Goal: Transaction & Acquisition: Purchase product/service

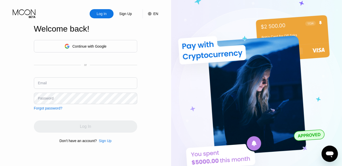
click at [57, 89] on div "Email" at bounding box center [86, 85] width 104 height 15
click at [56, 84] on input "text" at bounding box center [86, 83] width 104 height 11
type input "peymantaaw@gmail.com"
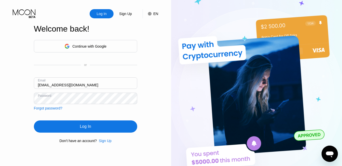
click at [101, 128] on div "Log In" at bounding box center [86, 127] width 104 height 12
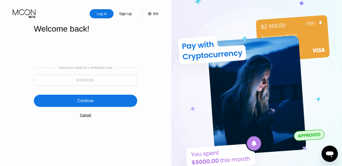
click at [117, 85] on input at bounding box center [86, 80] width 104 height 11
paste input "462144"
type input "462144"
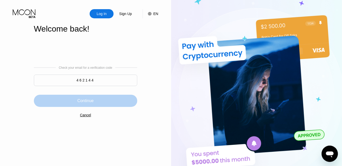
click at [100, 106] on div "Continue" at bounding box center [86, 101] width 104 height 12
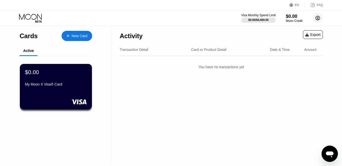
click at [322, 21] on circle at bounding box center [318, 18] width 10 height 10
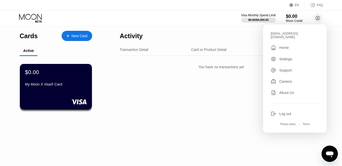
click at [300, 111] on div "Log out" at bounding box center [295, 114] width 48 height 6
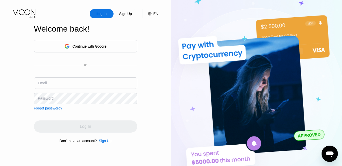
click at [100, 90] on div "Email" at bounding box center [86, 85] width 104 height 15
click at [96, 86] on input "text" at bounding box center [86, 83] width 104 height 11
type input "[EMAIL_ADDRESS][DOMAIN_NAME]"
click at [130, 92] on div "Email drtabnak@gmail.com" at bounding box center [86, 85] width 104 height 15
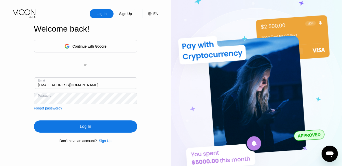
click at [125, 120] on div "Continue with Google or Email drtabnak@gmail.com Password Forgot password? Log …" at bounding box center [86, 92] width 104 height 104
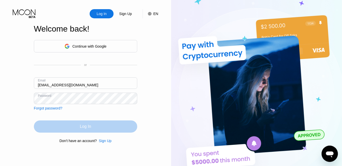
click at [132, 127] on div "Log In" at bounding box center [86, 127] width 104 height 12
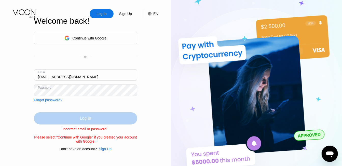
click at [120, 112] on div "Log In" at bounding box center [86, 118] width 104 height 12
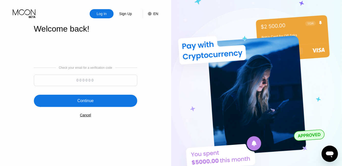
click at [115, 76] on input at bounding box center [86, 80] width 104 height 11
paste input "904282"
type input "904282"
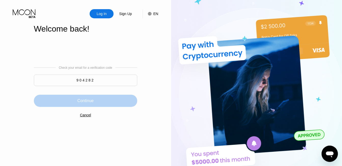
click at [117, 100] on div "Continue" at bounding box center [86, 101] width 104 height 12
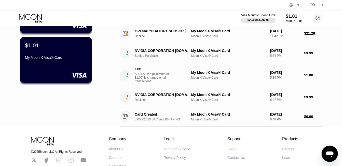
scroll to position [25, 0]
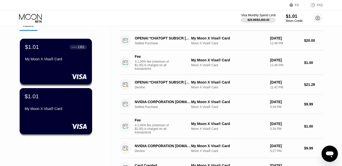
click at [53, 116] on div "$1.01 My Moon X Visa® Card" at bounding box center [56, 111] width 73 height 46
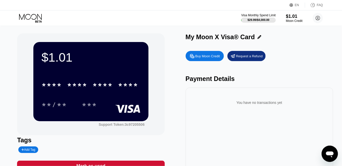
click at [201, 61] on div "Buy Moon Credit" at bounding box center [205, 56] width 38 height 10
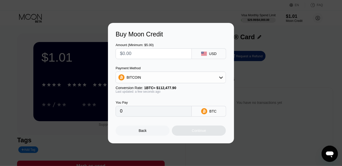
click at [158, 54] on input "text" at bounding box center [154, 54] width 68 height 10
type input "$5"
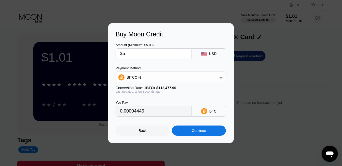
type input "0.00004446"
type input "$50"
type input "0.00044454"
drag, startPoint x: 156, startPoint y: 53, endPoint x: 148, endPoint y: 49, distance: 9.0
click at [138, 49] on input "$50" at bounding box center [154, 54] width 68 height 10
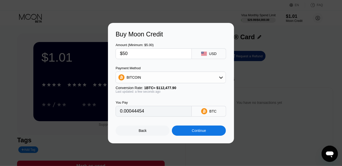
drag, startPoint x: 127, startPoint y: 56, endPoint x: 123, endPoint y: 56, distance: 4.4
click at [123, 56] on input "$50" at bounding box center [154, 54] width 68 height 10
type input "$50"
click at [148, 78] on div "BITCOIN" at bounding box center [171, 77] width 110 height 10
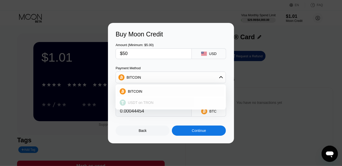
click at [159, 102] on div "USDT on TRON" at bounding box center [174, 103] width 96 height 4
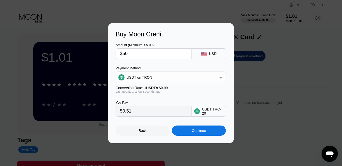
click at [160, 79] on div "USDT on TRON" at bounding box center [171, 77] width 110 height 10
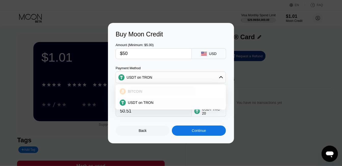
click at [162, 88] on div "BITCOIN" at bounding box center [170, 91] width 107 height 10
type input "0.00044454"
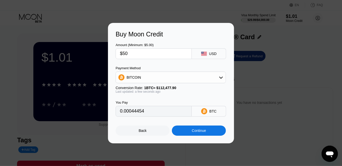
click at [132, 111] on input "0.00044454" at bounding box center [154, 111] width 68 height 10
click at [156, 126] on div "Back Continue" at bounding box center [171, 126] width 111 height 19
click at [162, 132] on div "Back" at bounding box center [143, 131] width 54 height 10
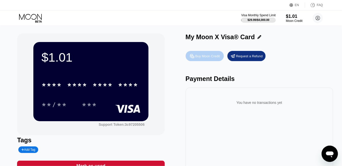
click at [209, 56] on div "Buy Moon Credit" at bounding box center [208, 56] width 25 height 4
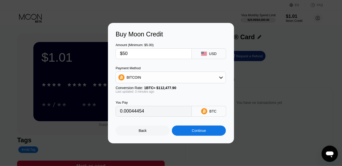
click at [155, 53] on input "$50" at bounding box center [154, 54] width 68 height 10
type input "0.00044526"
click at [148, 140] on div "Buy Moon Credit Amount (Minimum: $5.00) $50 USD Payment Method BITCOIN Conversi…" at bounding box center [171, 83] width 126 height 121
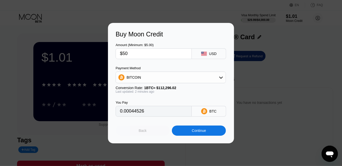
click at [146, 132] on div "Back" at bounding box center [143, 131] width 8 height 4
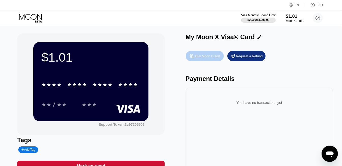
click at [192, 54] on div "Buy Moon Credit" at bounding box center [205, 56] width 38 height 10
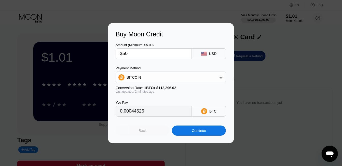
click at [136, 132] on div "Back" at bounding box center [143, 131] width 54 height 10
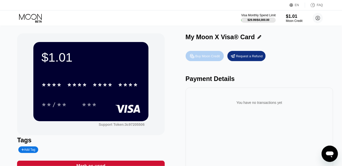
click at [198, 58] on div "Buy Moon Credit" at bounding box center [208, 56] width 25 height 4
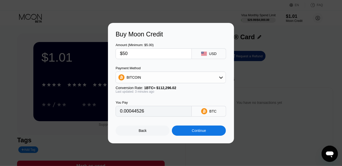
type input "0.00044523"
click at [156, 136] on div "Back" at bounding box center [143, 131] width 54 height 10
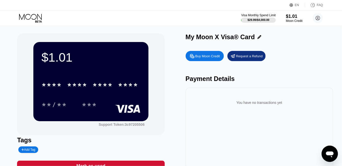
click at [197, 57] on div "Buy Moon Credit" at bounding box center [208, 56] width 25 height 4
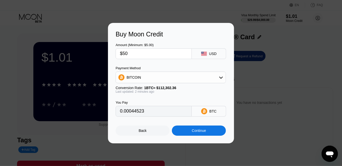
click at [100, 18] on div at bounding box center [173, 83] width 346 height 166
click at [162, 132] on div "Back" at bounding box center [143, 131] width 54 height 10
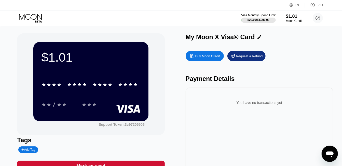
click at [34, 46] on div "$1.01 * * * * * * * * * * * * **** **/** ***" at bounding box center [90, 81] width 115 height 79
click at [223, 54] on div "Buy Moon Credit" at bounding box center [205, 56] width 38 height 10
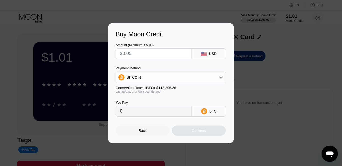
click at [131, 54] on input "text" at bounding box center [154, 54] width 68 height 10
type input "$3"
type input "0.00002674"
type input "$30"
type input "0.00026737"
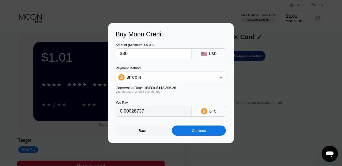
type input "$30"
click at [137, 134] on div "Back" at bounding box center [143, 131] width 54 height 10
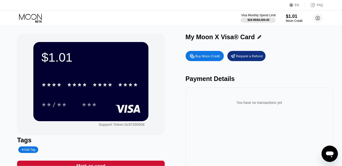
click at [195, 53] on div "Buy Moon Credit" at bounding box center [205, 56] width 38 height 10
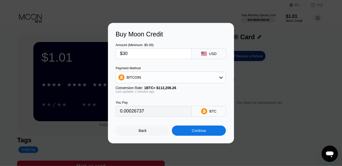
click at [151, 138] on div "Buy Moon Credit Amount (Minimum: $5.00) $30 USD Payment Method BITCOIN Conversi…" at bounding box center [171, 83] width 126 height 121
click at [146, 127] on div "Back" at bounding box center [143, 131] width 54 height 10
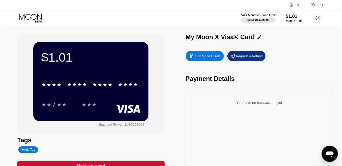
click at [196, 48] on div "My Moon X Visa® Card Buy Moon Credit Request a Refund Payment Details You have …" at bounding box center [260, 105] width 148 height 144
click at [201, 57] on div "Buy Moon Credit" at bounding box center [208, 56] width 25 height 4
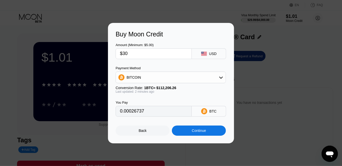
click at [209, 134] on div "Continue" at bounding box center [199, 131] width 54 height 10
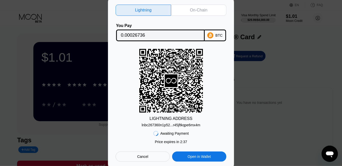
click at [177, 125] on div "lnbc267360n1p52...r45jftkqpe6mx4m" at bounding box center [171, 125] width 59 height 4
click at [162, 156] on div "Cancel" at bounding box center [143, 157] width 54 height 10
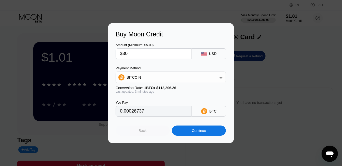
click at [158, 136] on div "Back" at bounding box center [143, 131] width 54 height 10
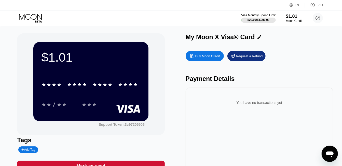
click at [209, 53] on div "Buy Moon Credit" at bounding box center [205, 56] width 38 height 10
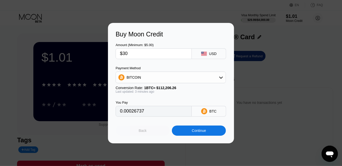
click at [150, 135] on div "Back" at bounding box center [143, 131] width 54 height 10
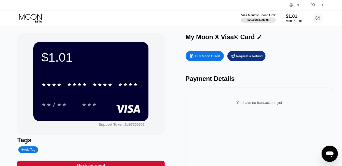
click at [198, 69] on div "Buy Moon Credit Request a Refund Payment Details You have no transactions yet" at bounding box center [260, 112] width 148 height 129
click at [197, 63] on div "Buy Moon Credit Request a Refund Payment Details You have no transactions yet" at bounding box center [260, 112] width 148 height 129
click at [194, 61] on div "Buy Moon Credit" at bounding box center [205, 56] width 38 height 10
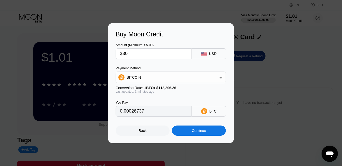
type input "0.00026734"
click at [144, 136] on div "Back" at bounding box center [143, 131] width 54 height 10
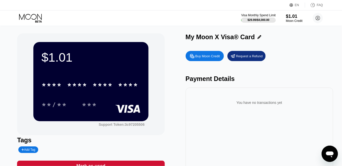
click at [199, 54] on div "Buy Moon Credit" at bounding box center [205, 56] width 38 height 10
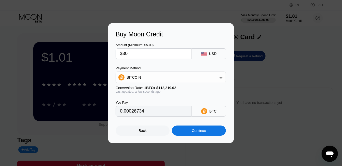
click at [190, 131] on div "Continue" at bounding box center [199, 131] width 54 height 10
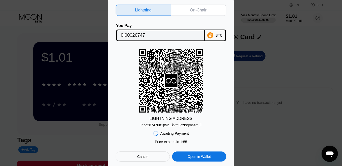
click at [141, 154] on div "Cancel" at bounding box center [143, 157] width 54 height 10
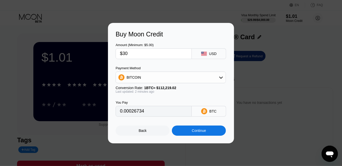
click at [174, 113] on input "0.00026734" at bounding box center [154, 111] width 68 height 10
click at [189, 129] on div "Continue" at bounding box center [199, 131] width 54 height 10
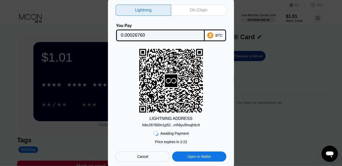
click at [147, 158] on div "Cancel" at bounding box center [142, 157] width 11 height 5
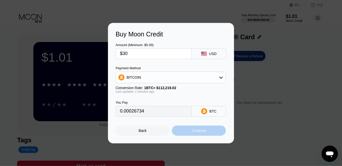
click at [187, 131] on div "Continue" at bounding box center [199, 131] width 54 height 10
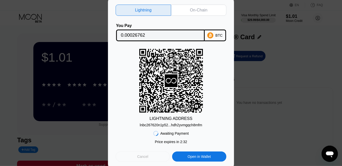
click at [156, 160] on div "Cancel" at bounding box center [143, 157] width 54 height 10
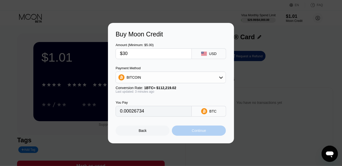
click at [180, 128] on div "Continue" at bounding box center [199, 131] width 54 height 10
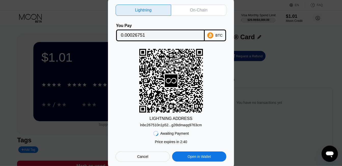
click at [177, 127] on div "lnbc267510n1p52...g26tdmaqq9763cm" at bounding box center [171, 125] width 62 height 4
click at [161, 126] on div "lnbc267510n1p52...g26tdmaqq9763cm" at bounding box center [171, 125] width 62 height 4
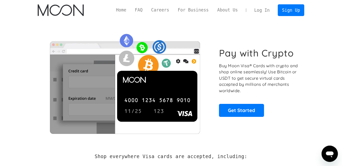
click at [260, 14] on link "Log In" at bounding box center [262, 10] width 24 height 11
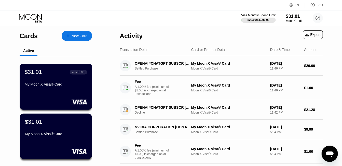
click at [81, 83] on div "$31.01 ● ● ● ● 1351 My Moon X Visa® Card" at bounding box center [56, 79] width 62 height 20
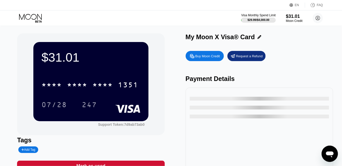
click at [120, 92] on div "* * * * * * * * * * * * 1351" at bounding box center [91, 83] width 99 height 17
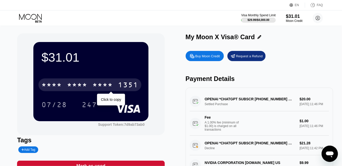
click at [115, 83] on div "* * * * * * * * * * * * 1351" at bounding box center [90, 85] width 103 height 13
